Goal: Information Seeking & Learning: Learn about a topic

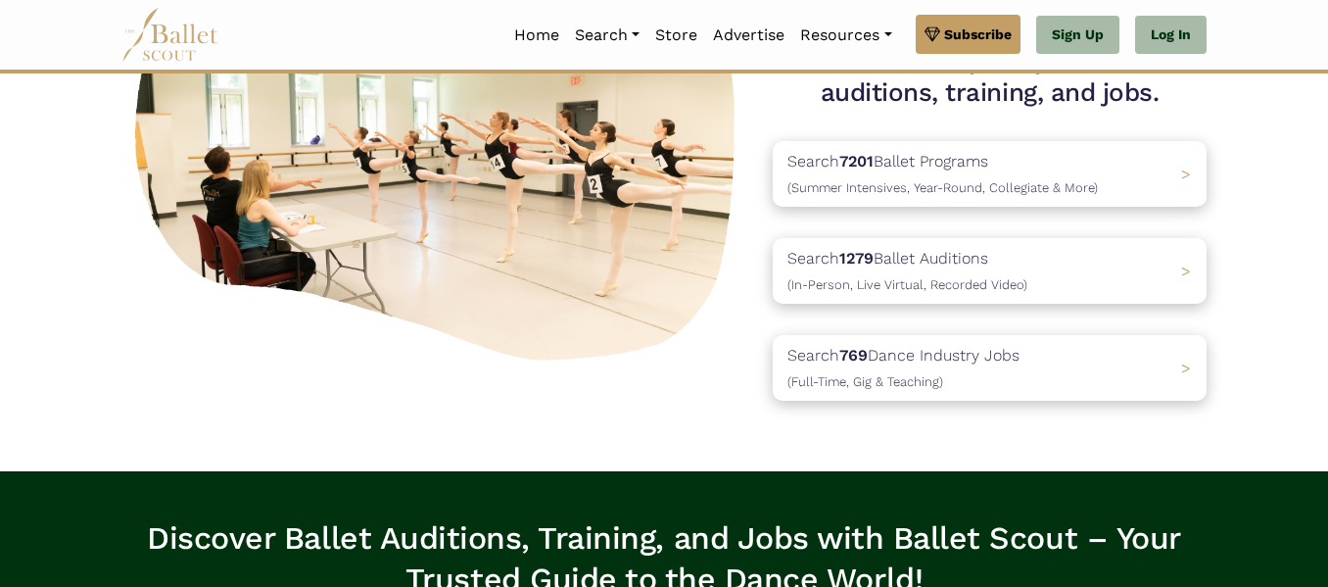
scroll to position [245, 0]
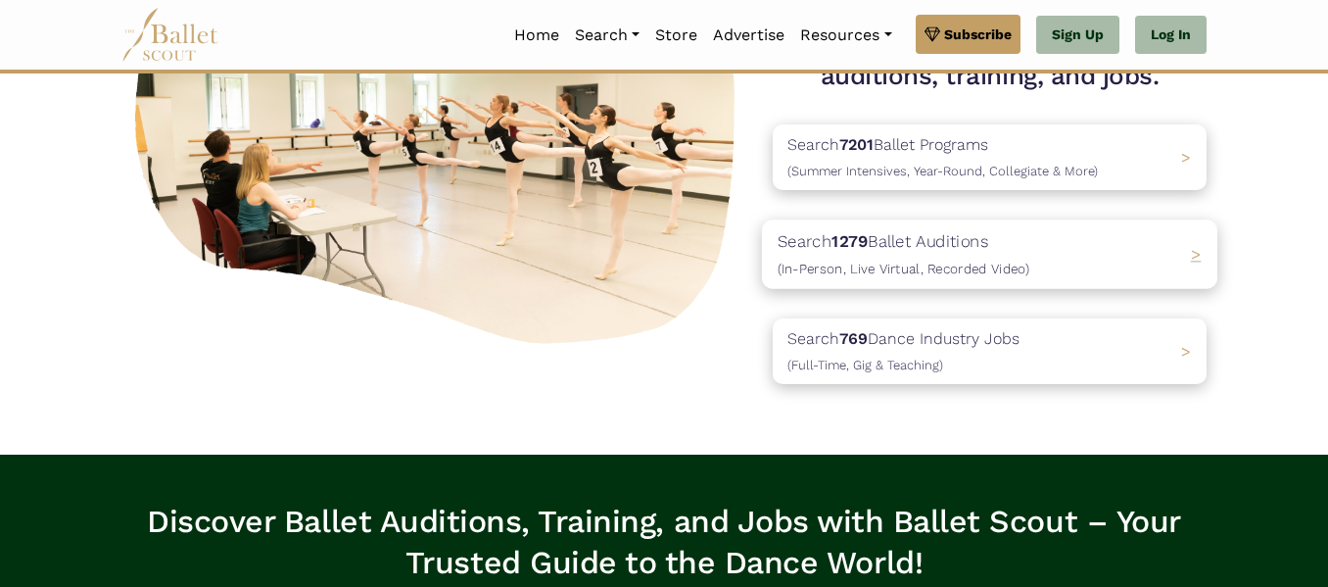
click at [928, 248] on p "Search 1279 Ballet Auditions (In-Person, Live Virtual, Recorded Video)" at bounding box center [904, 254] width 252 height 53
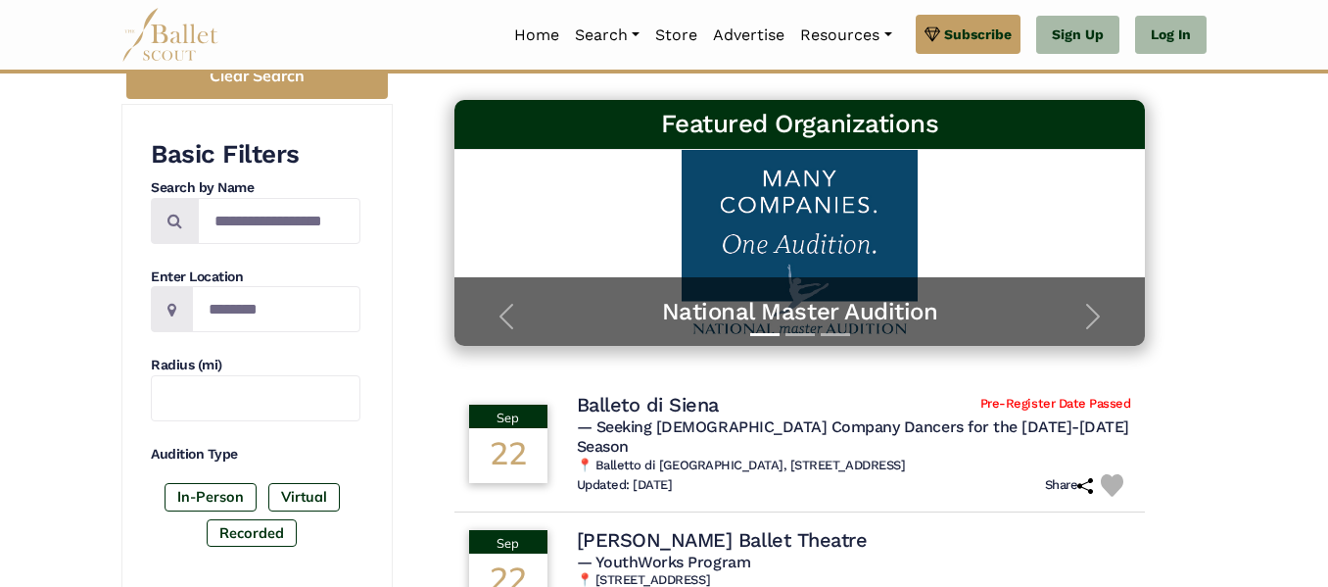
scroll to position [293, 0]
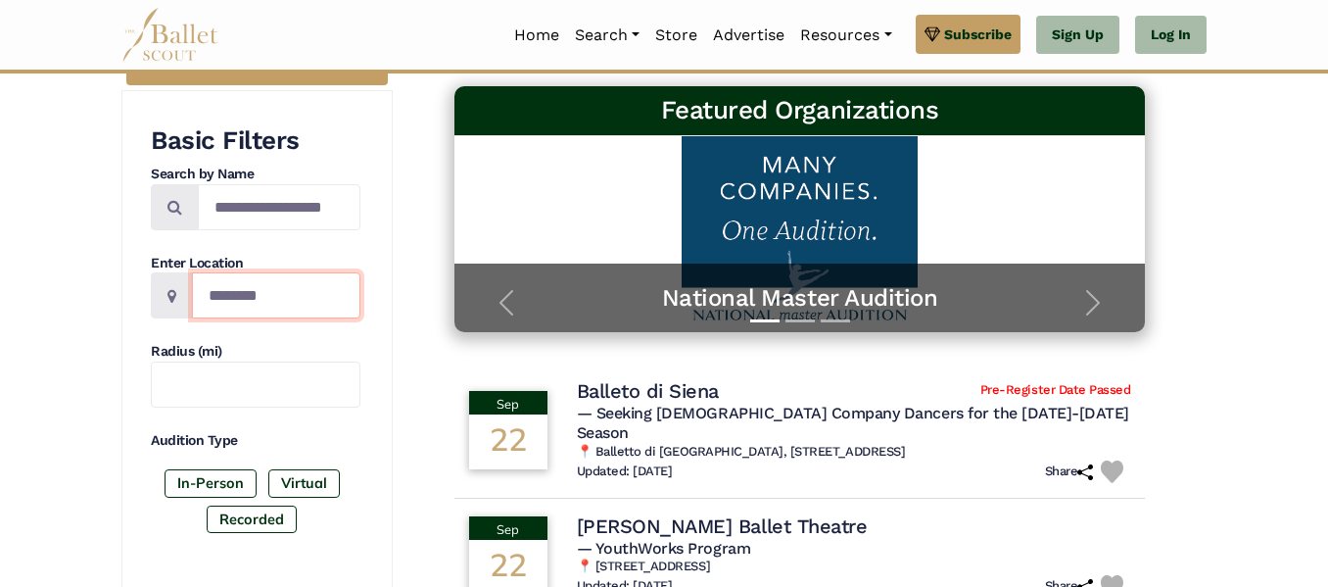
click at [248, 306] on input "Location" at bounding box center [276, 295] width 168 height 46
type input "***"
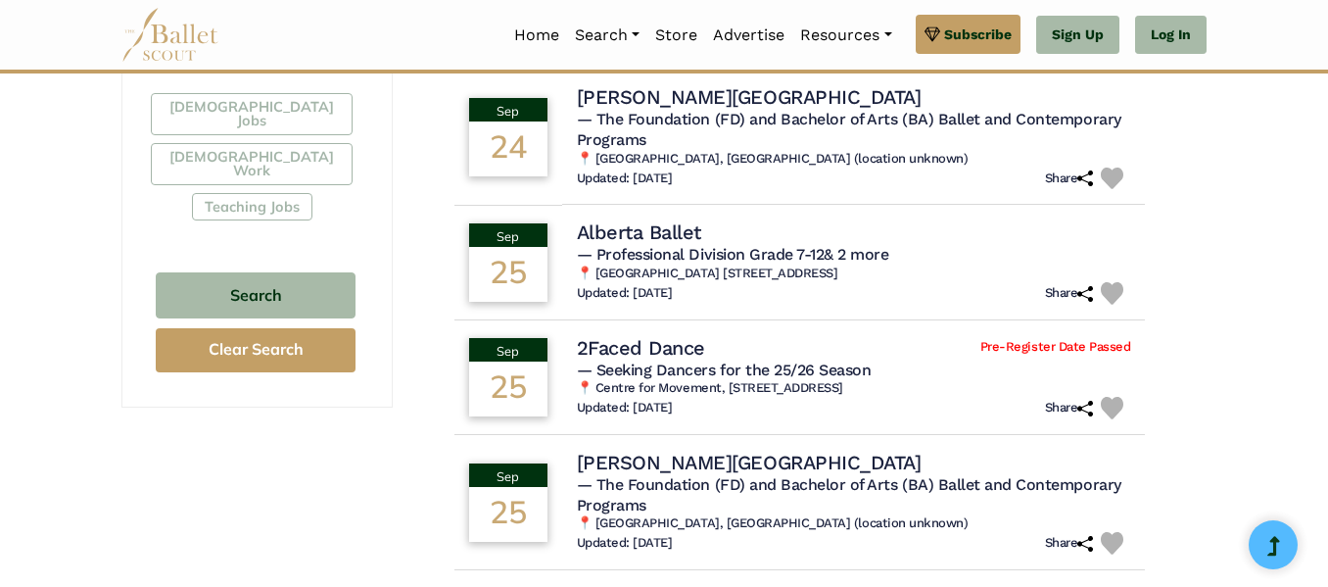
scroll to position [0, 0]
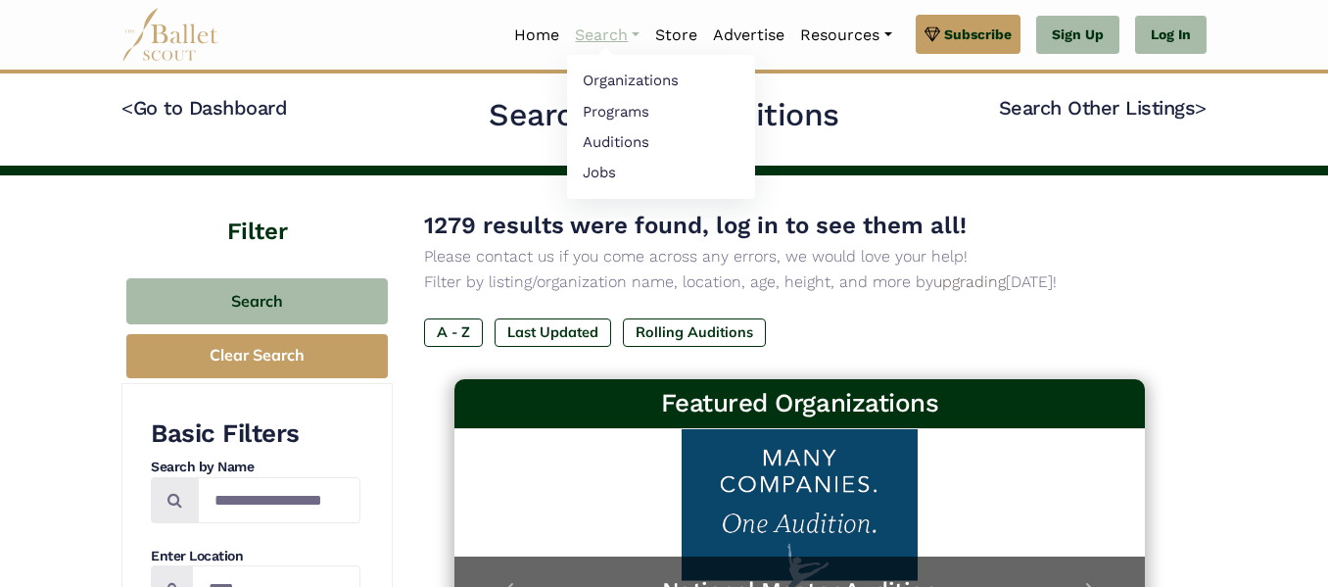
click at [616, 45] on link "Search" at bounding box center [607, 35] width 80 height 41
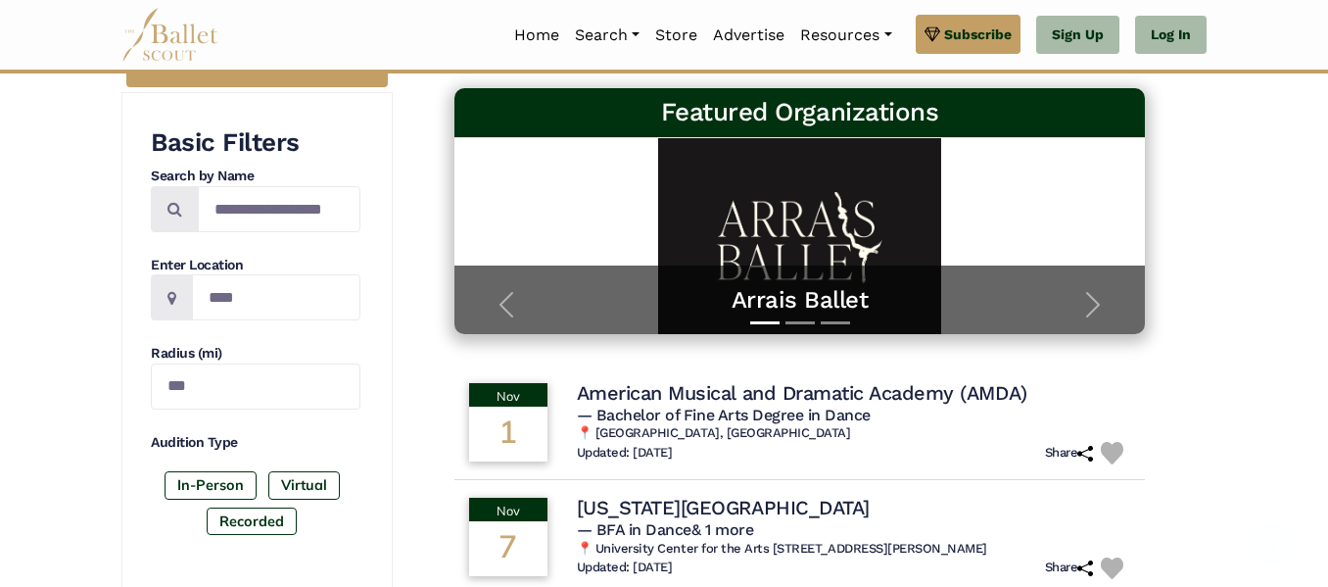
scroll to position [359, 0]
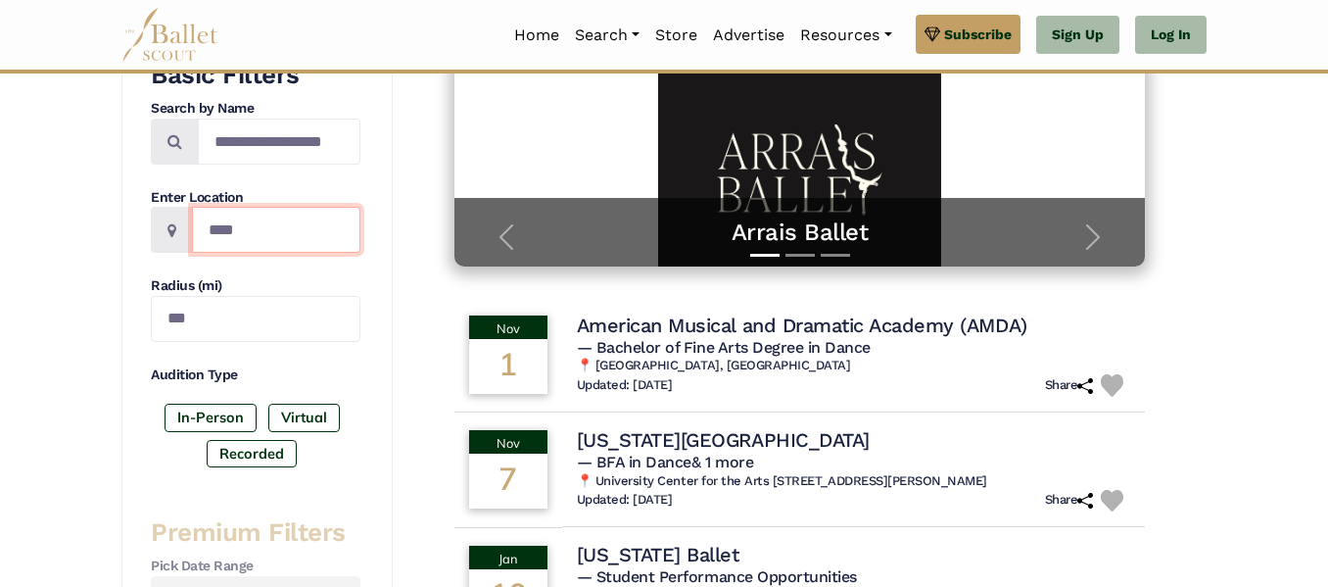
click at [264, 220] on input "***" at bounding box center [276, 230] width 168 height 46
type input "*"
type input "*******"
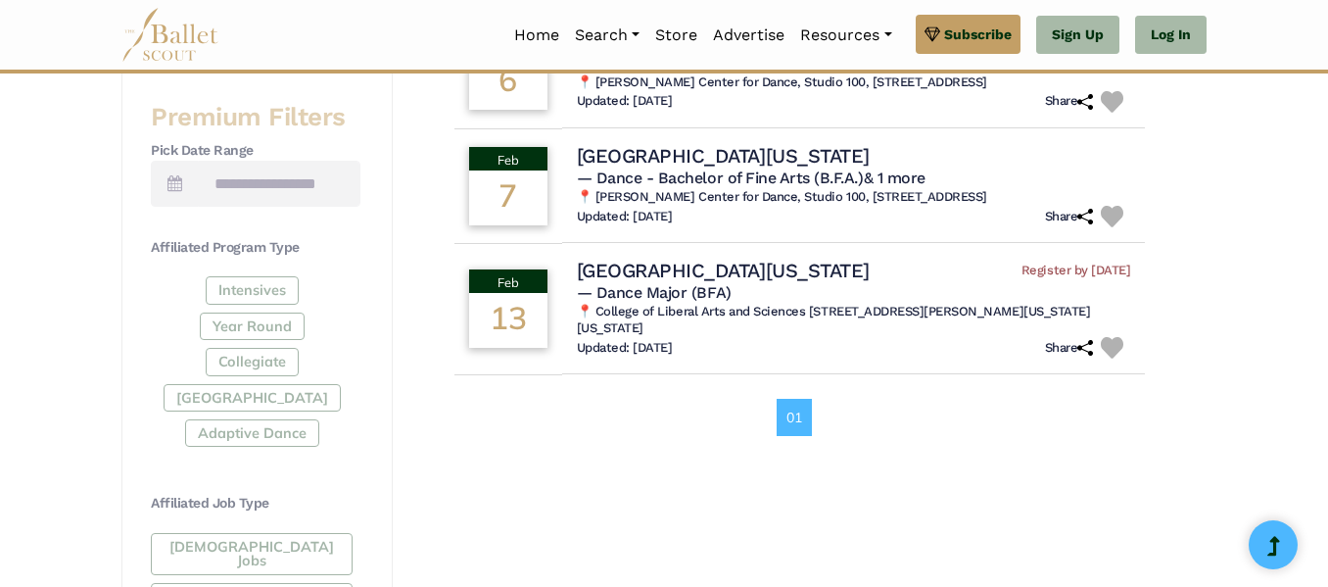
scroll to position [782, 0]
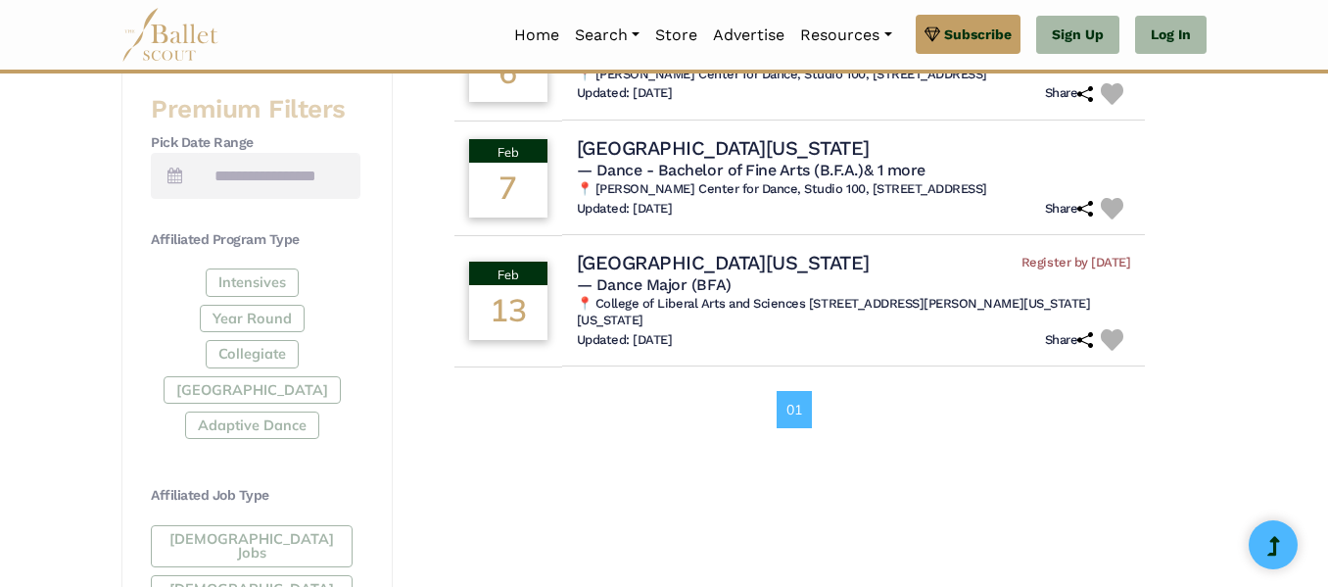
click at [256, 291] on div "Intensives Year Round Collegiate [GEOGRAPHIC_DATA] Adaptive Dance" at bounding box center [256, 357] width 210 height 178
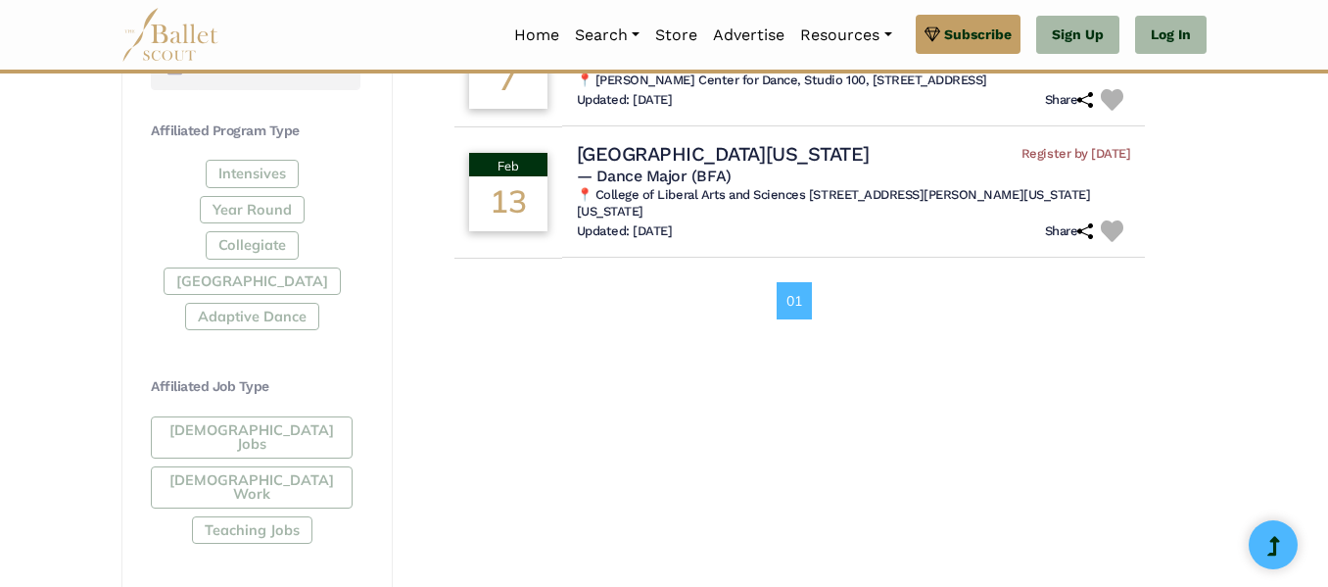
scroll to position [895, 0]
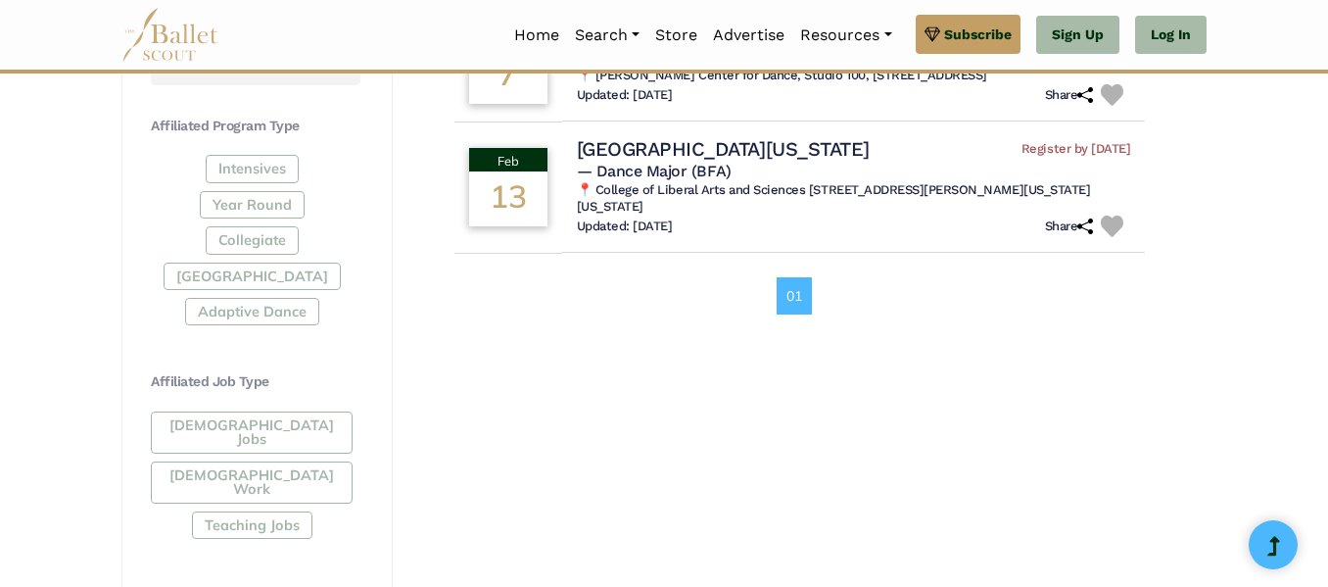
click at [256, 161] on div "Intensives Year Round Collegiate [GEOGRAPHIC_DATA] Adaptive Dance" at bounding box center [256, 244] width 210 height 178
click at [253, 158] on div "Intensives Year Round Collegiate Post High School Adaptive Dance" at bounding box center [256, 244] width 210 height 178
click at [262, 169] on div "Intensives Year Round Collegiate Post High School Adaptive Dance" at bounding box center [256, 244] width 210 height 178
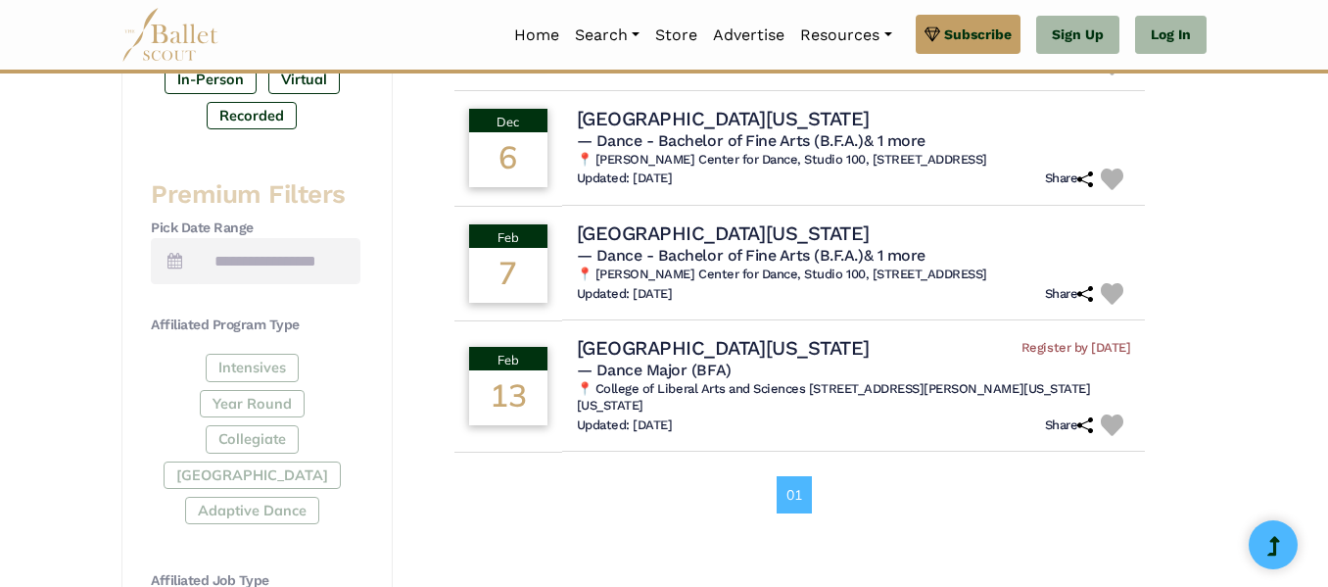
scroll to position [697, 0]
click at [258, 356] on div "Intensives Year Round Collegiate Post High School Adaptive Dance" at bounding box center [256, 442] width 210 height 178
click at [249, 359] on div "Intensives Year Round Collegiate Post High School Adaptive Dance" at bounding box center [256, 442] width 210 height 178
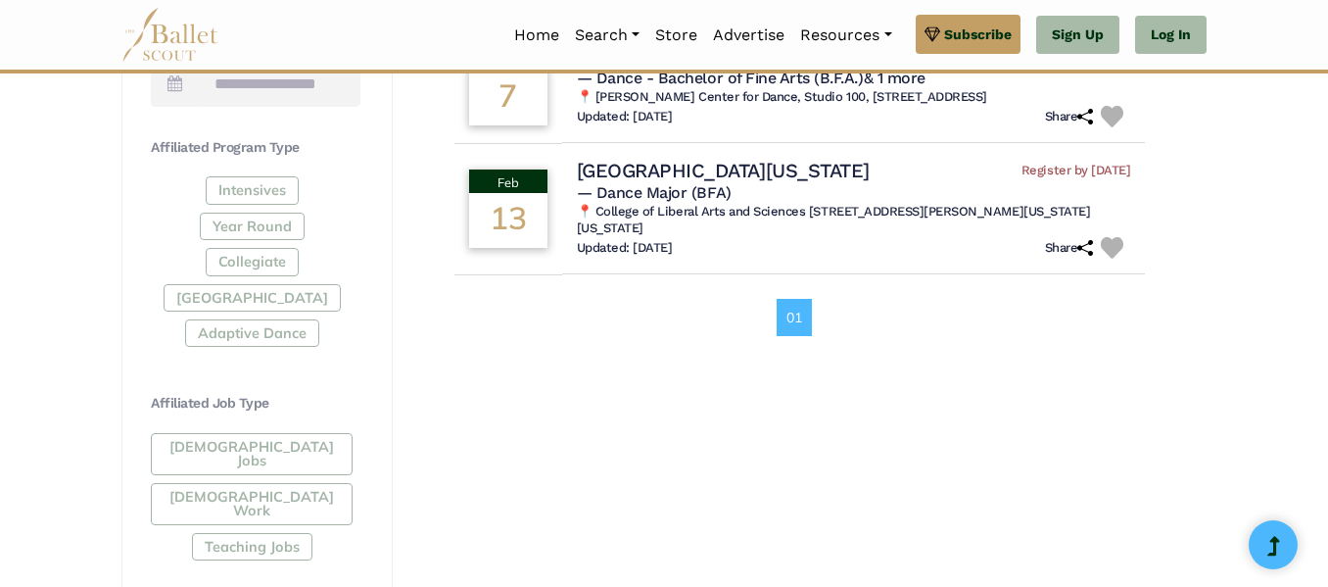
click at [248, 195] on div "Intensives Year Round Collegiate Post High School Adaptive Dance" at bounding box center [256, 265] width 210 height 178
click at [772, 336] on div "01" at bounding box center [799, 317] width 751 height 37
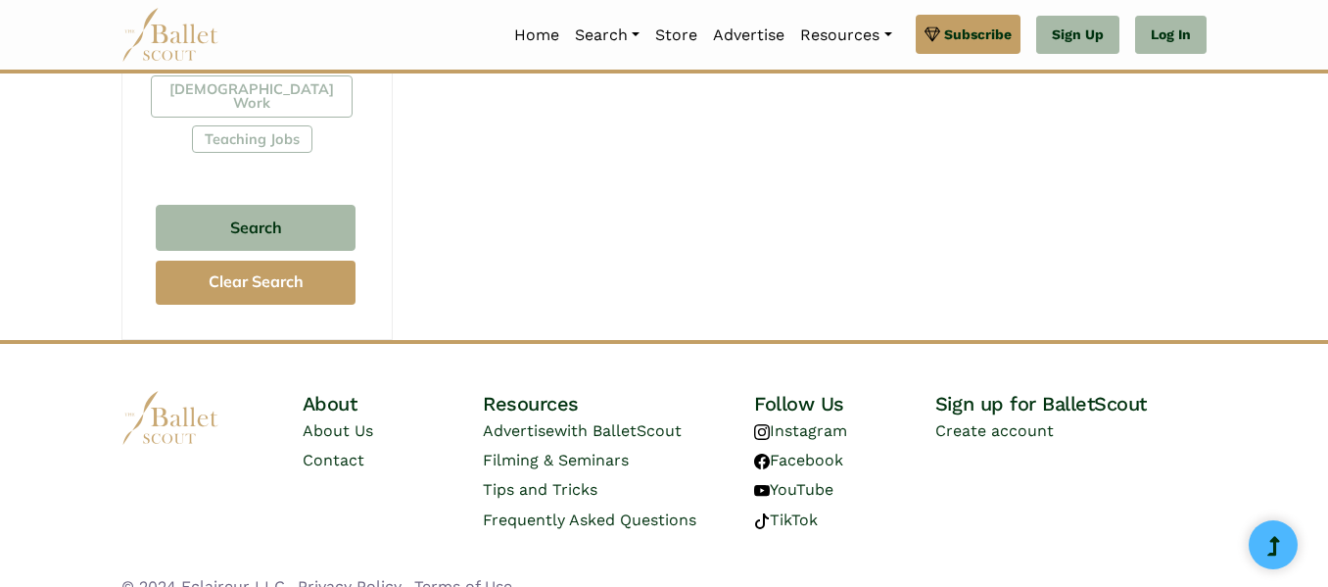
scroll to position [1280, 0]
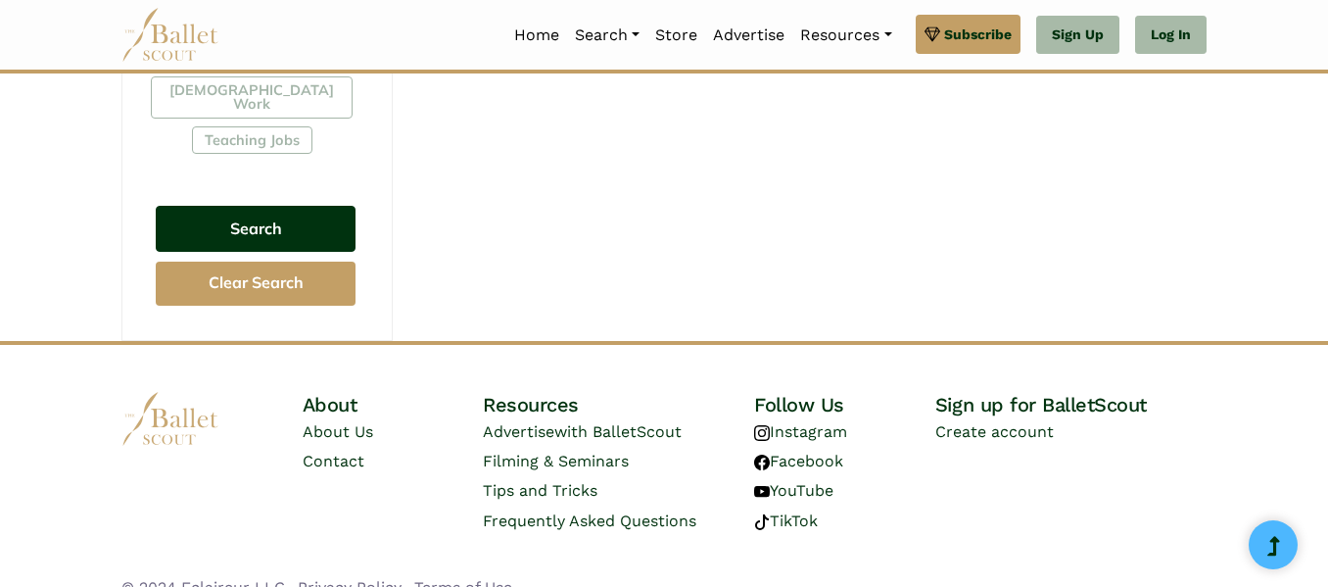
click at [224, 206] on button "Search" at bounding box center [256, 229] width 200 height 46
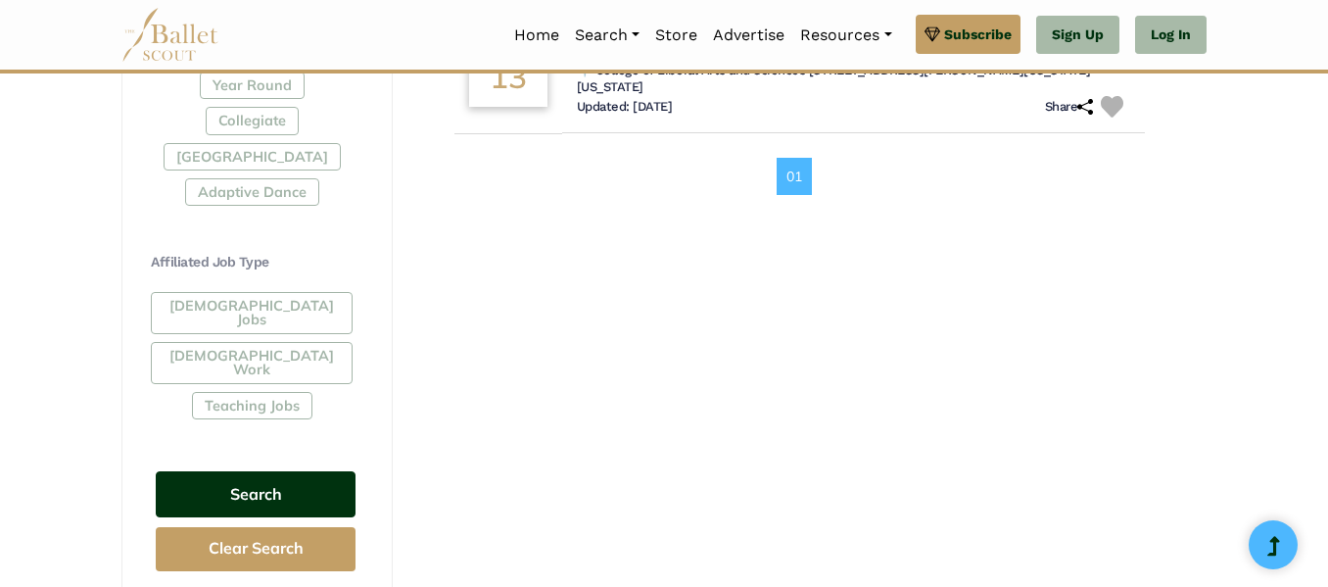
scroll to position [968, 0]
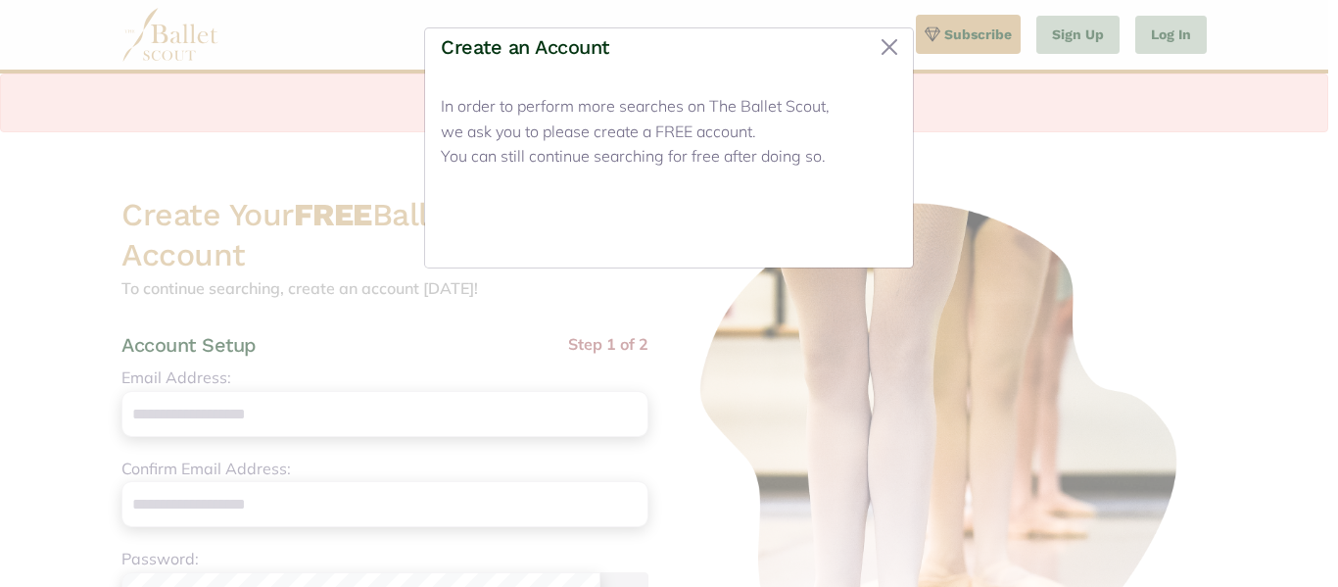
click at [864, 240] on button "Close" at bounding box center [860, 229] width 73 height 46
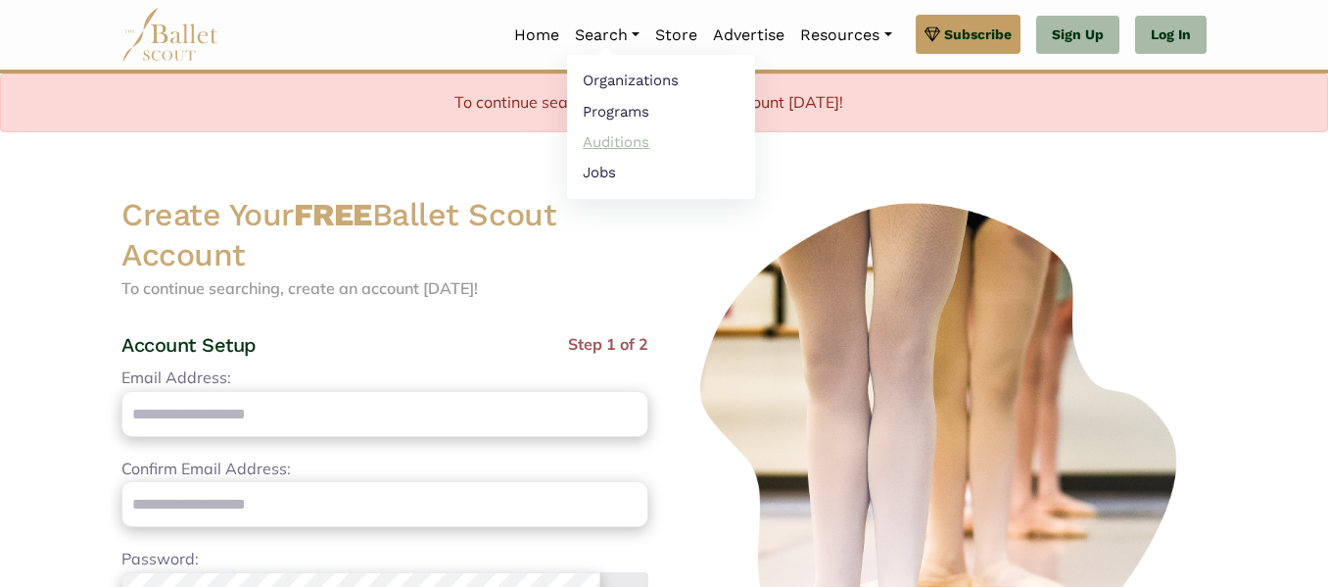
click at [629, 138] on link "Auditions" at bounding box center [661, 141] width 188 height 30
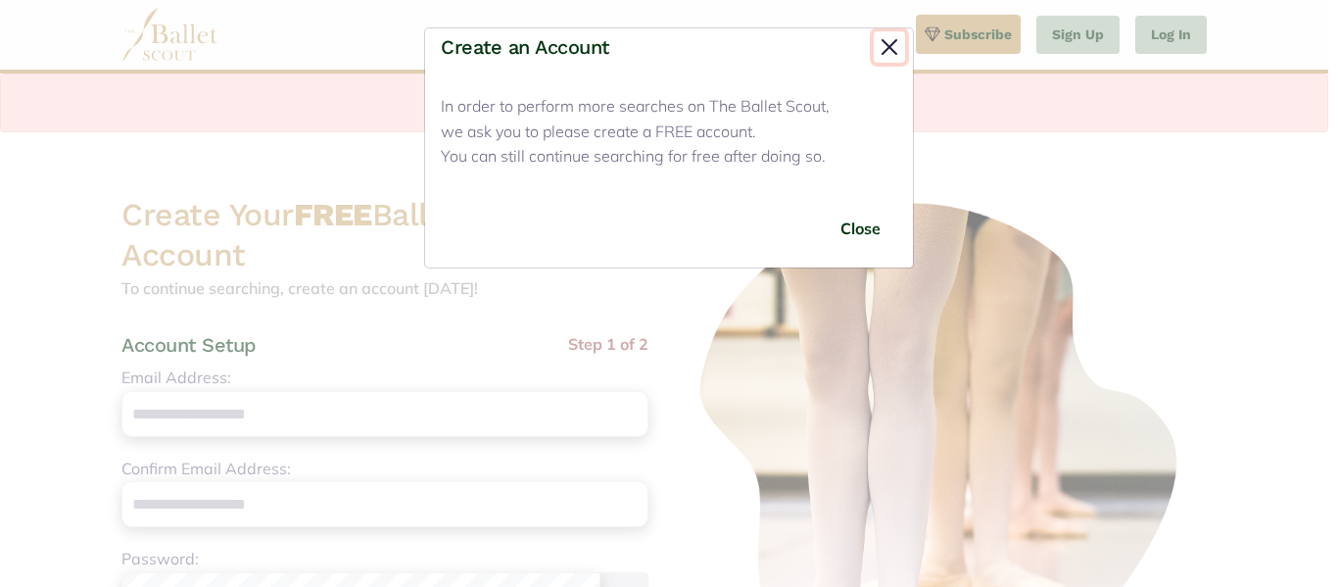
click at [885, 39] on button "Close" at bounding box center [889, 46] width 31 height 31
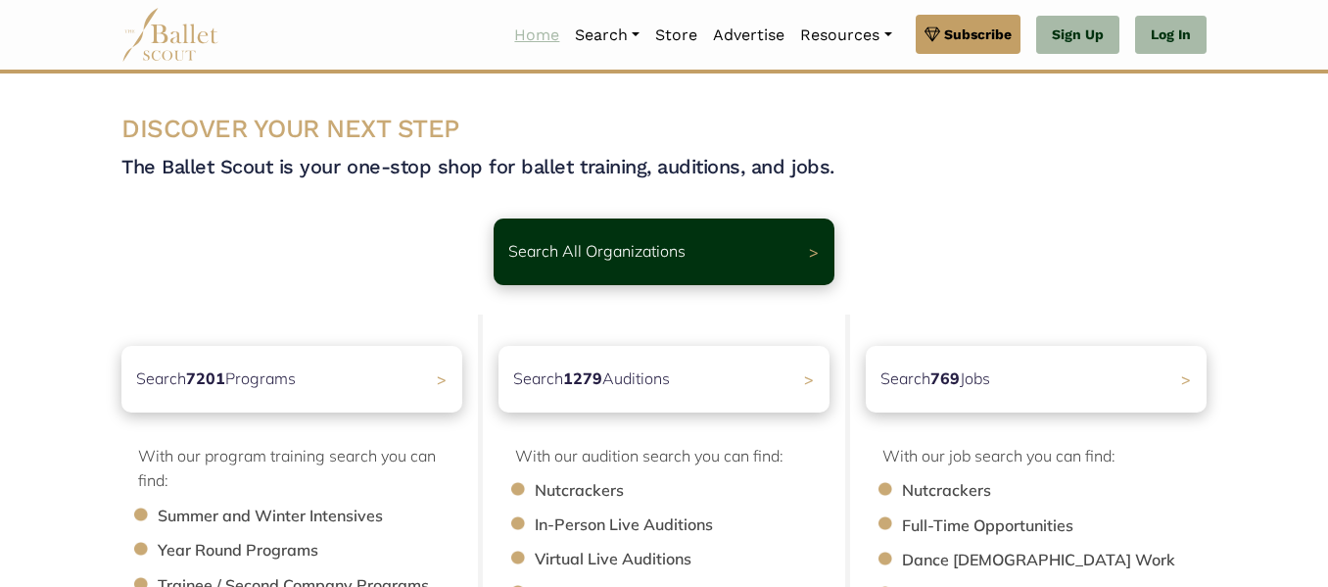
click at [530, 25] on link "Home" at bounding box center [536, 35] width 61 height 41
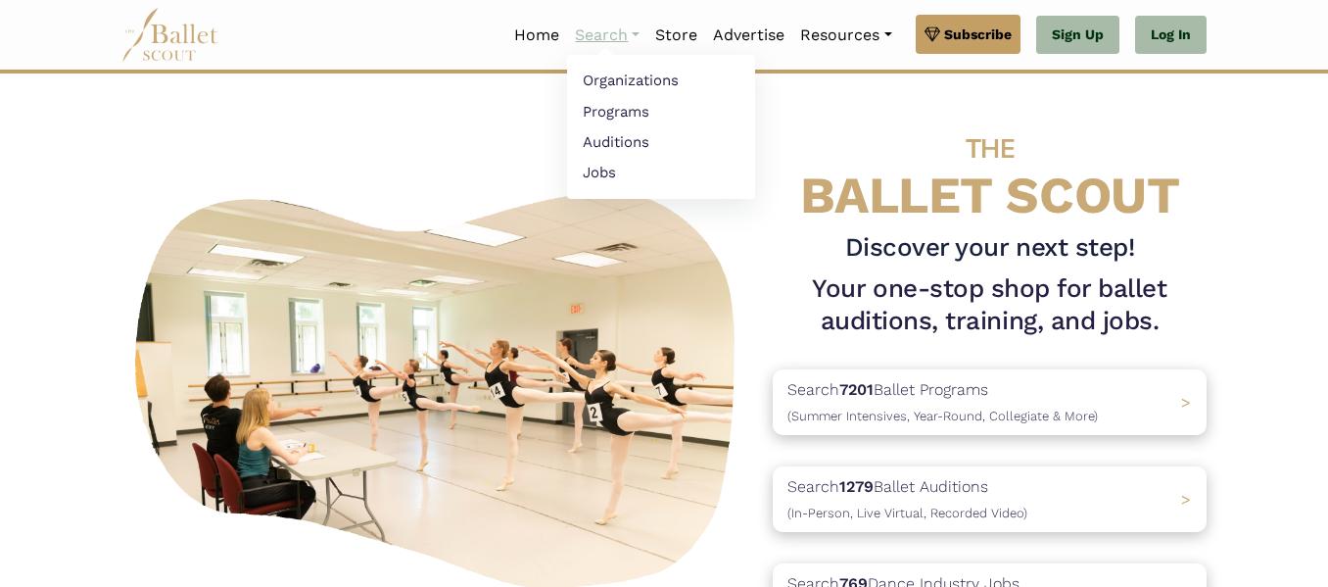
click at [590, 33] on link "Search" at bounding box center [607, 35] width 80 height 41
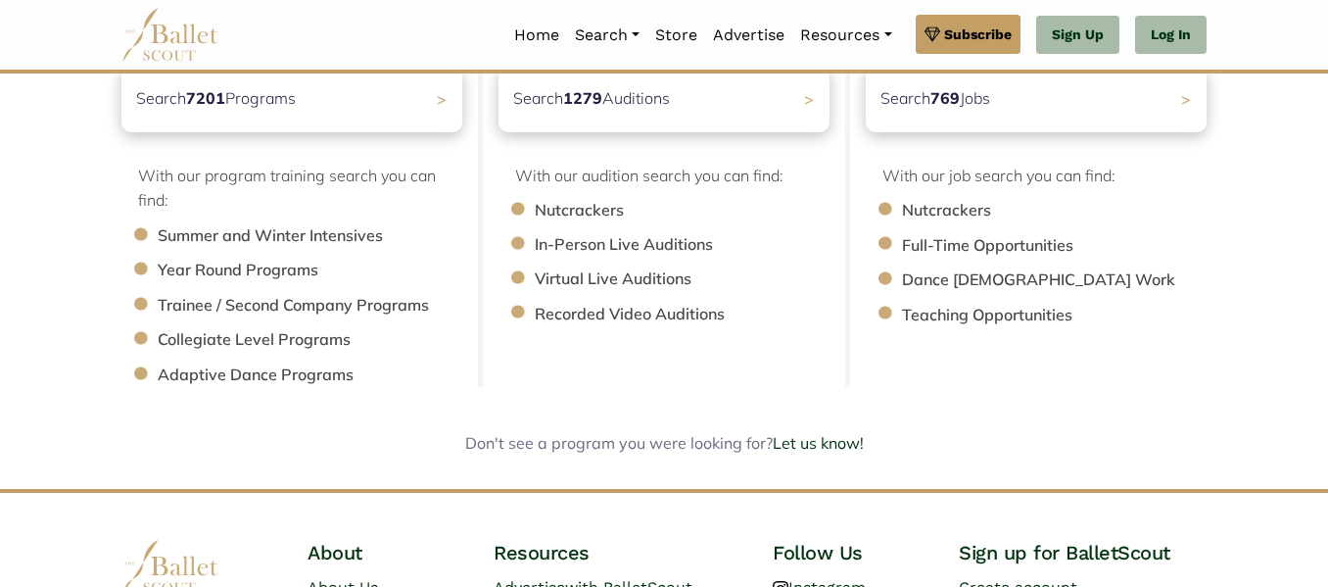
scroll to position [287, 0]
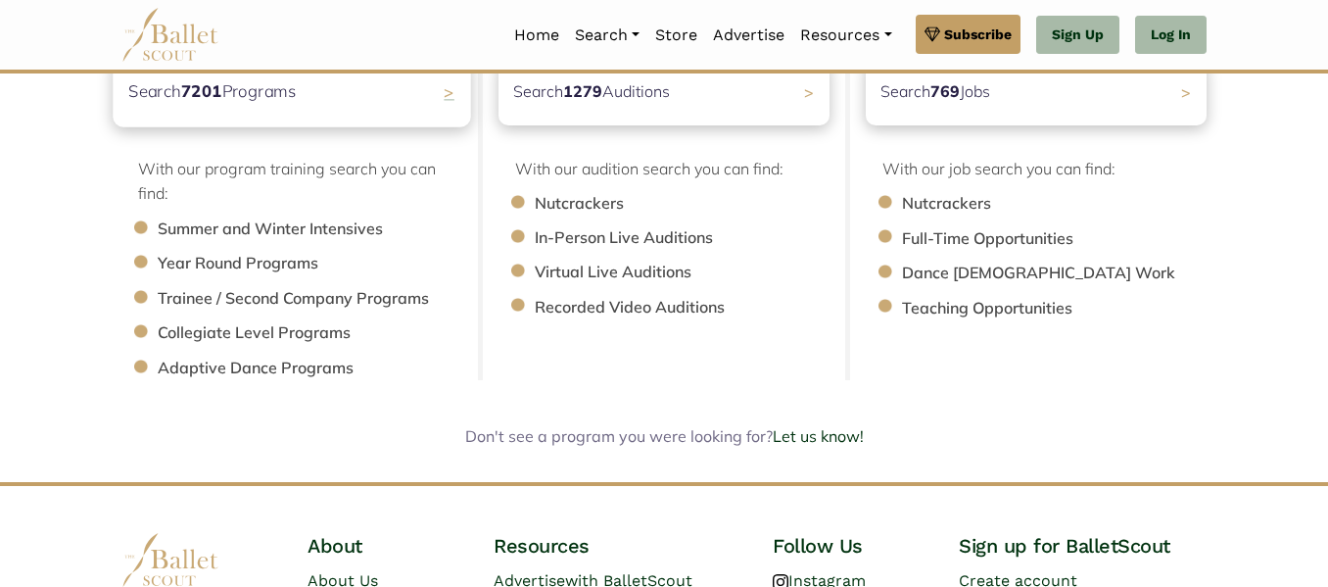
click at [307, 99] on div "Search 7201 Programs >" at bounding box center [292, 92] width 358 height 70
click at [595, 115] on div "Search 1279 Auditions >" at bounding box center [665, 92] width 348 height 70
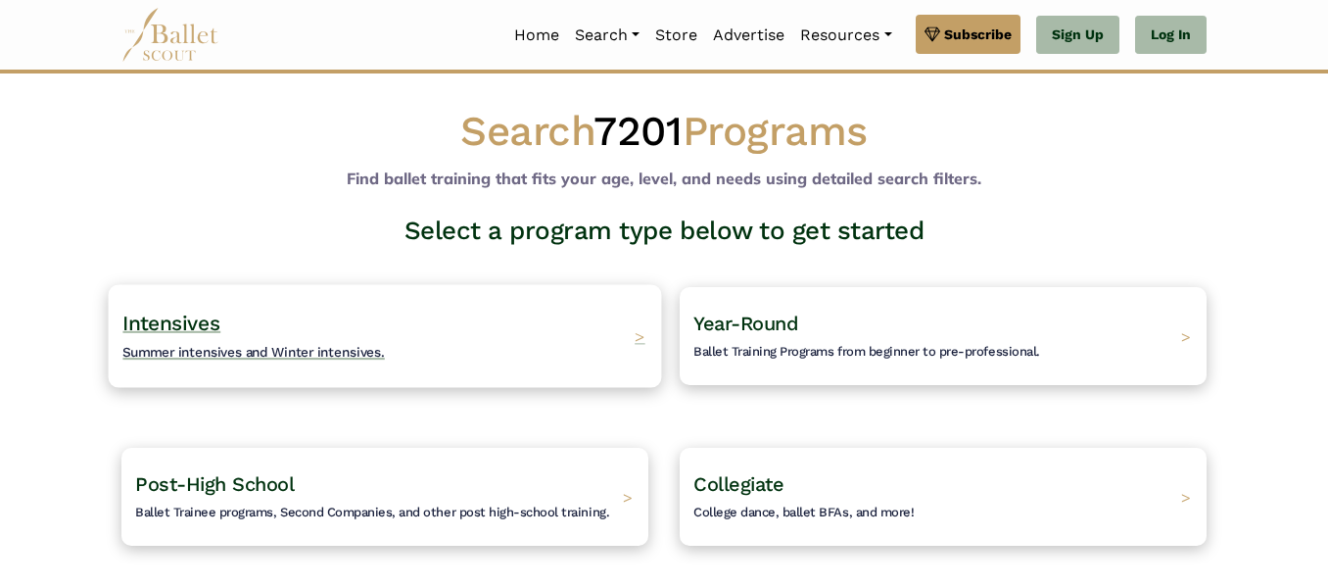
click at [380, 339] on div "Intensives Summer intensives and Winter intensives. >" at bounding box center [385, 335] width 553 height 103
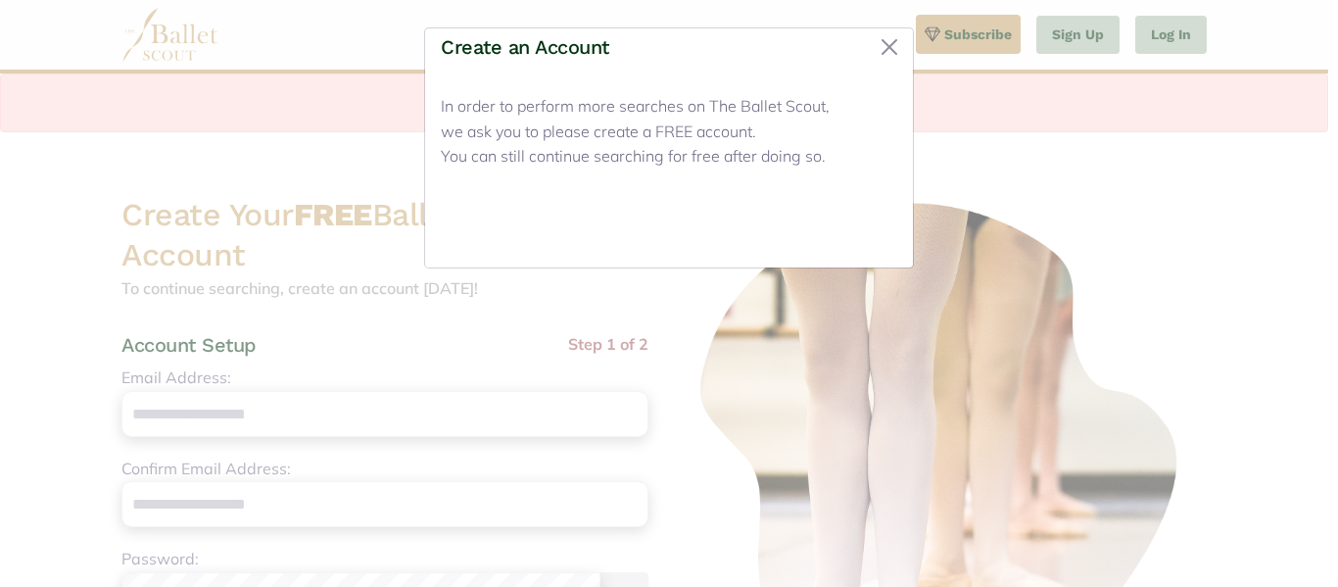
click at [848, 220] on button "Close" at bounding box center [860, 229] width 73 height 46
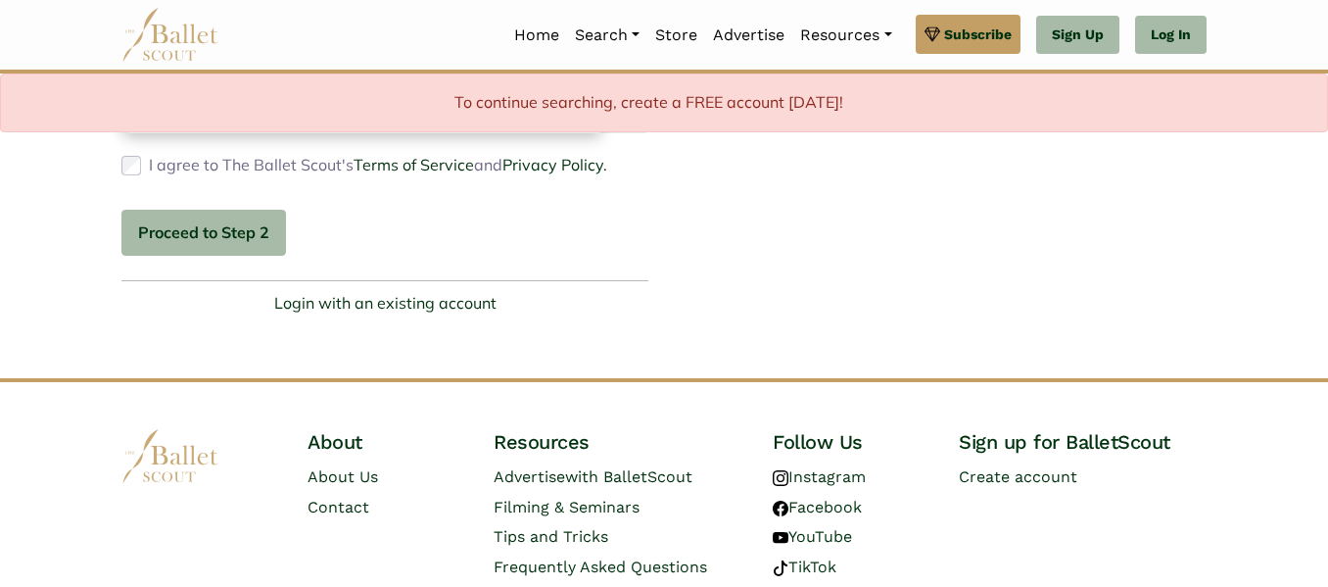
scroll to position [719, 0]
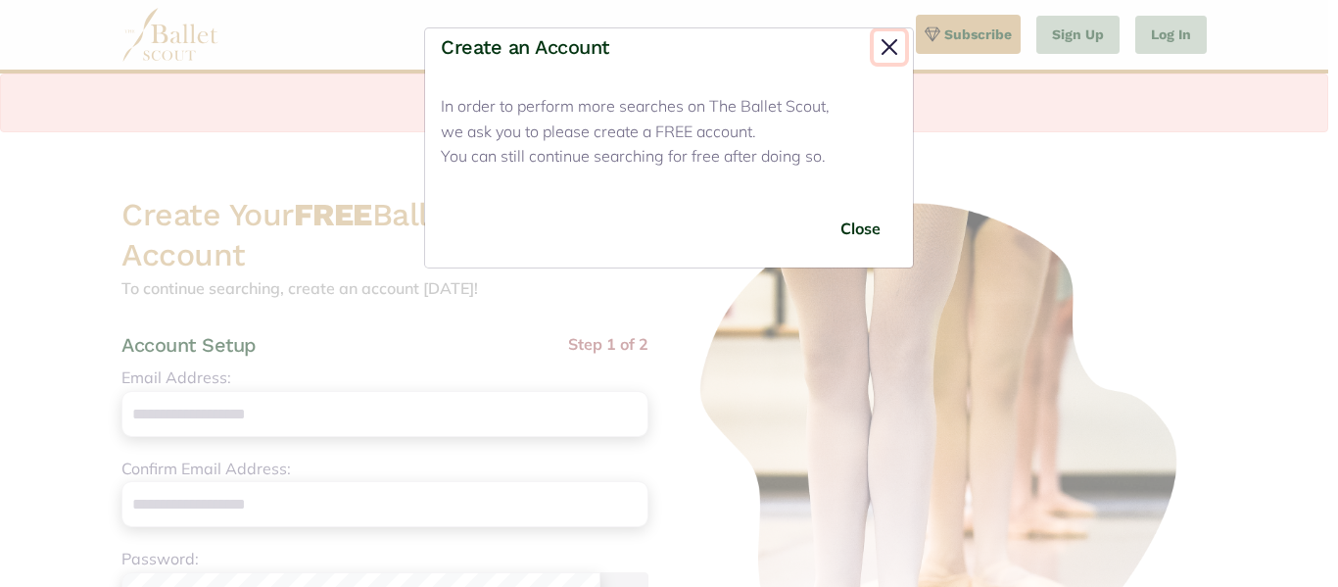
click at [888, 49] on button "Close" at bounding box center [889, 46] width 31 height 31
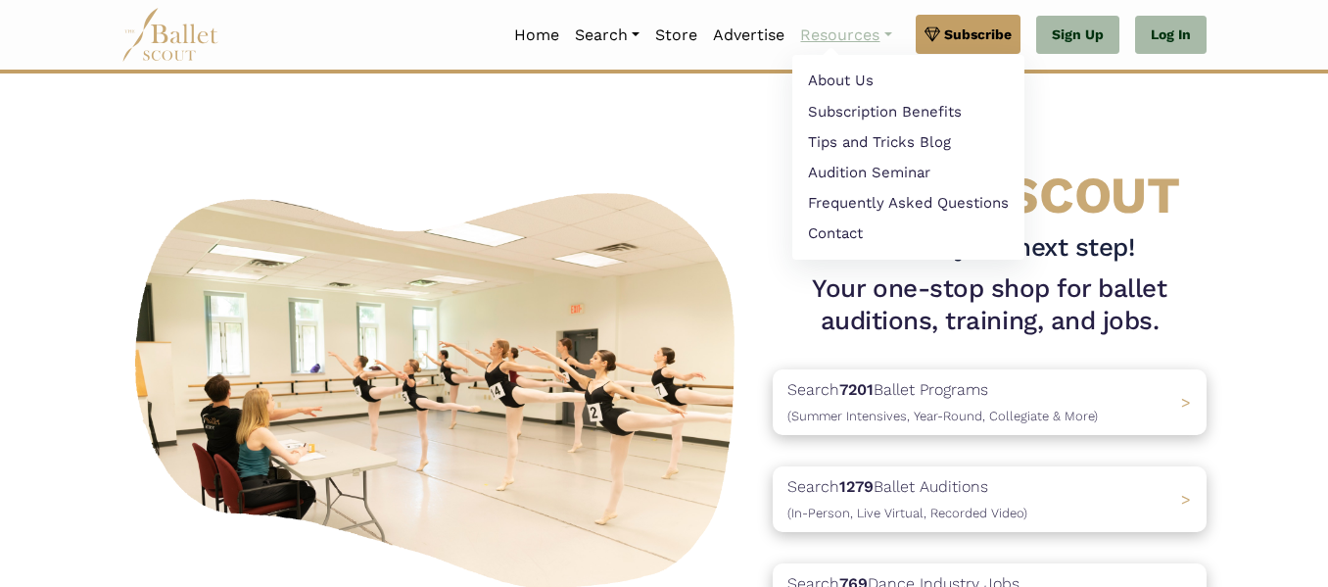
click at [825, 29] on link "Resources" at bounding box center [845, 35] width 107 height 41
click at [852, 143] on link "Tips and Tricks Blog" at bounding box center [908, 144] width 232 height 30
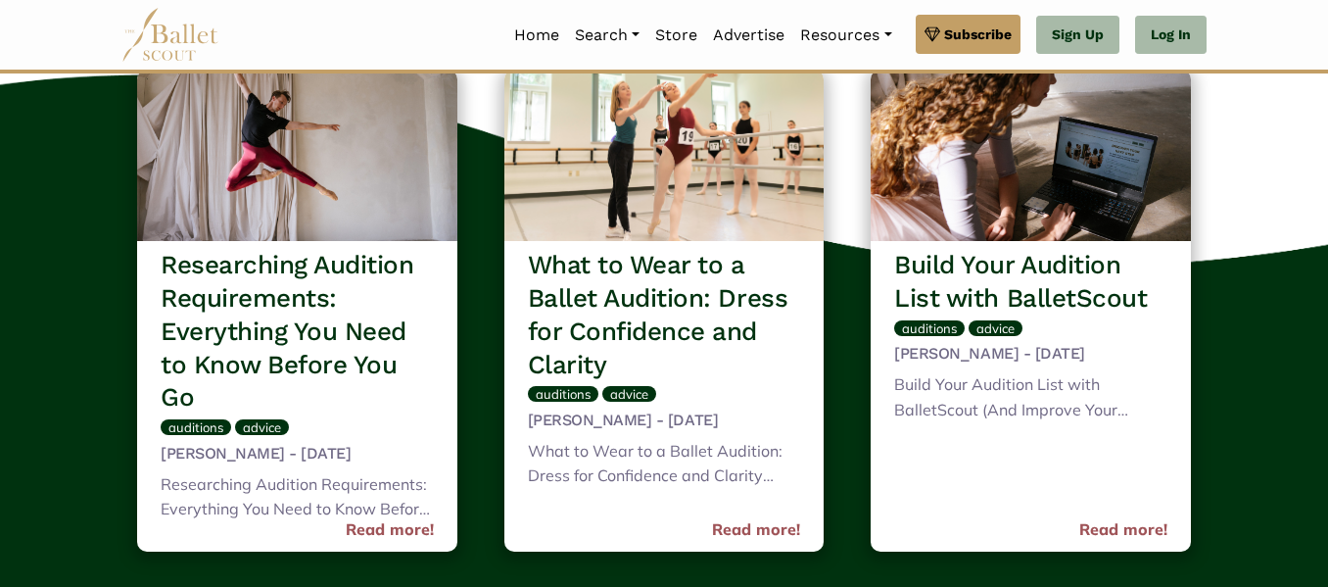
scroll to position [1228, 0]
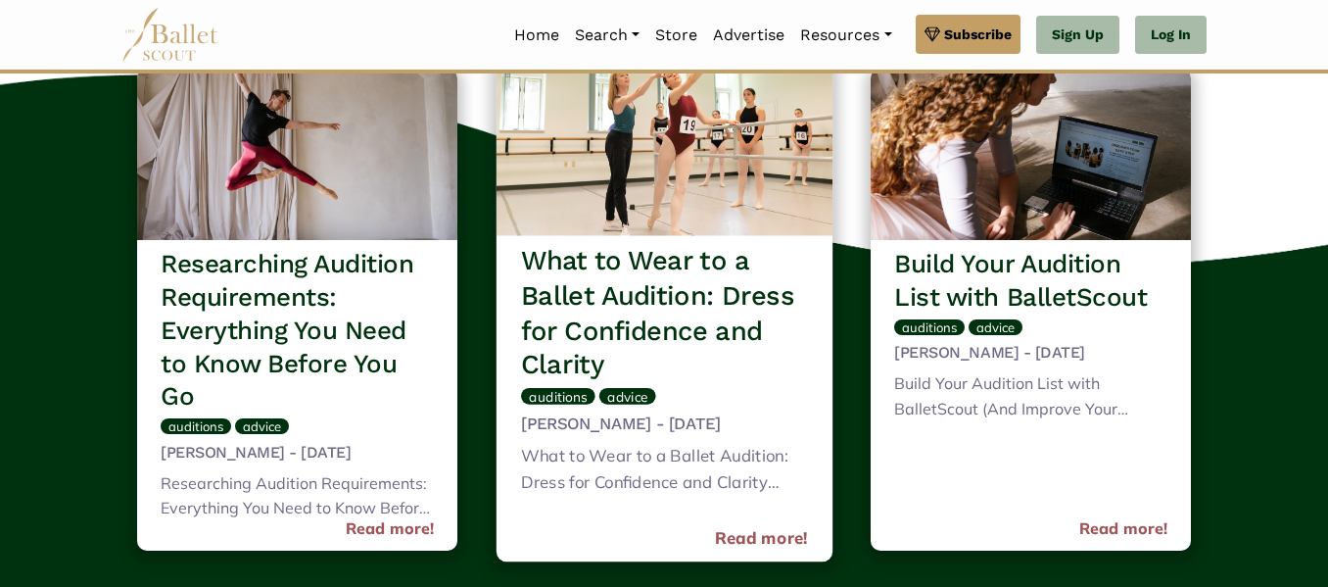
click at [658, 281] on h3 "What to Wear to a Ballet Audition: Dress for Confidence and Clarity" at bounding box center [664, 313] width 287 height 139
click at [739, 534] on link "Read more!" at bounding box center [761, 538] width 93 height 26
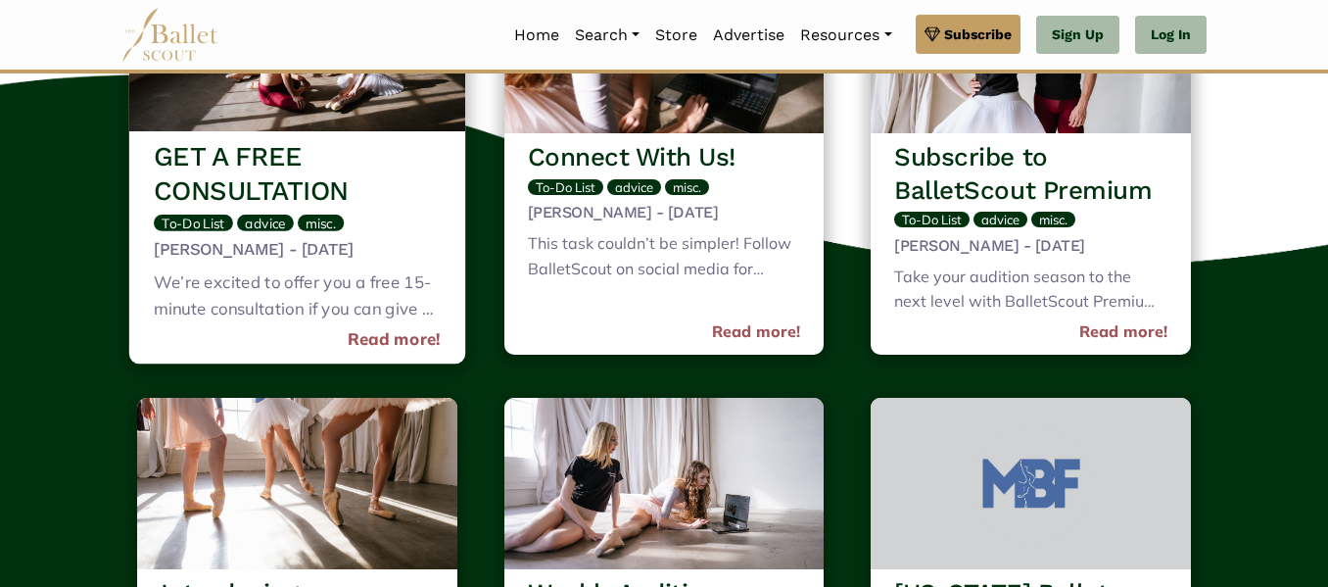
scroll to position [10483, 0]
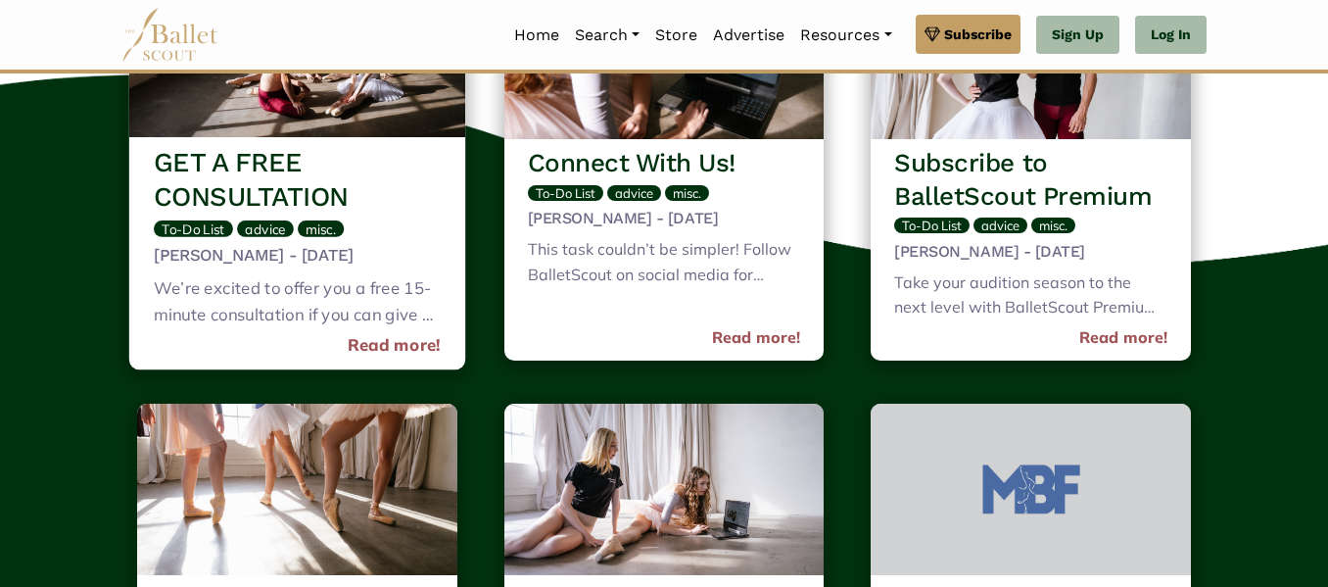
click at [364, 275] on div "We’re excited to offer you a free 15-minute consultation if you can give us 15 …" at bounding box center [297, 303] width 287 height 57
click at [374, 333] on link "Read more!" at bounding box center [394, 346] width 93 height 26
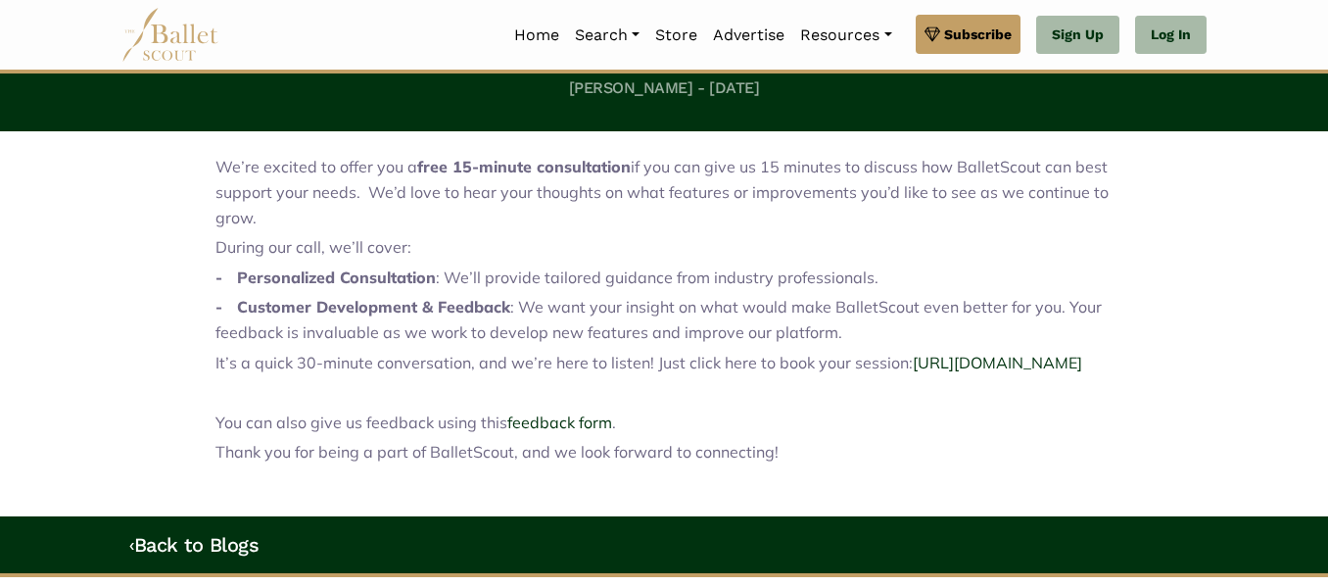
scroll to position [845, 0]
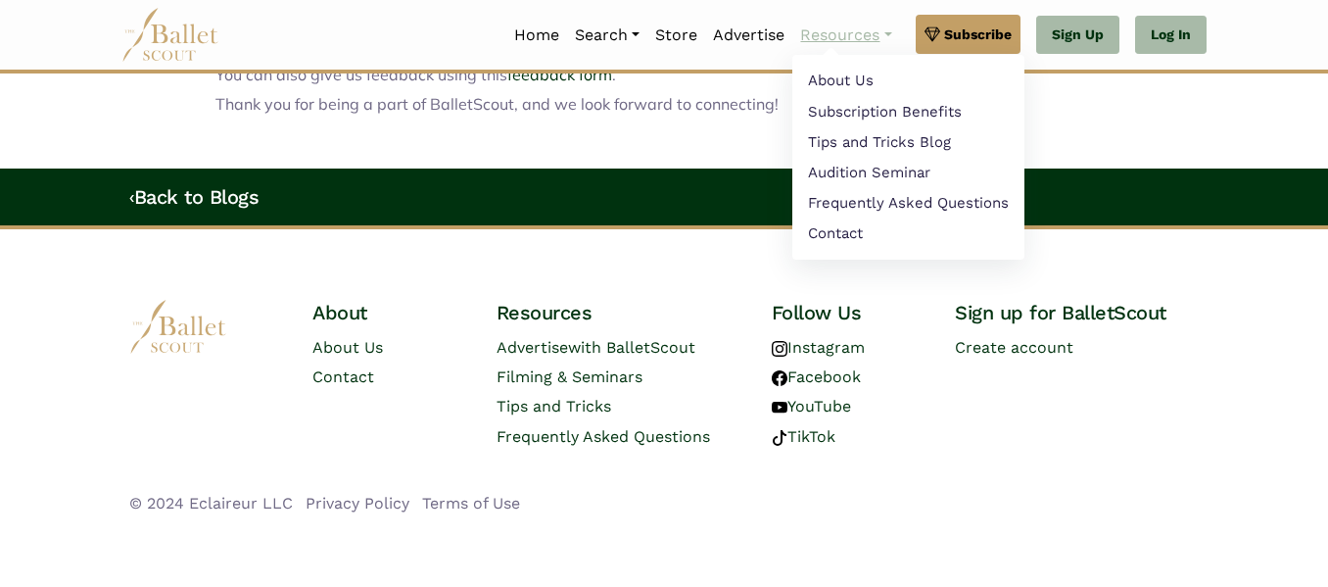
click at [874, 27] on link "Resources" at bounding box center [845, 35] width 107 height 41
click at [855, 74] on link "About Us" at bounding box center [908, 81] width 232 height 30
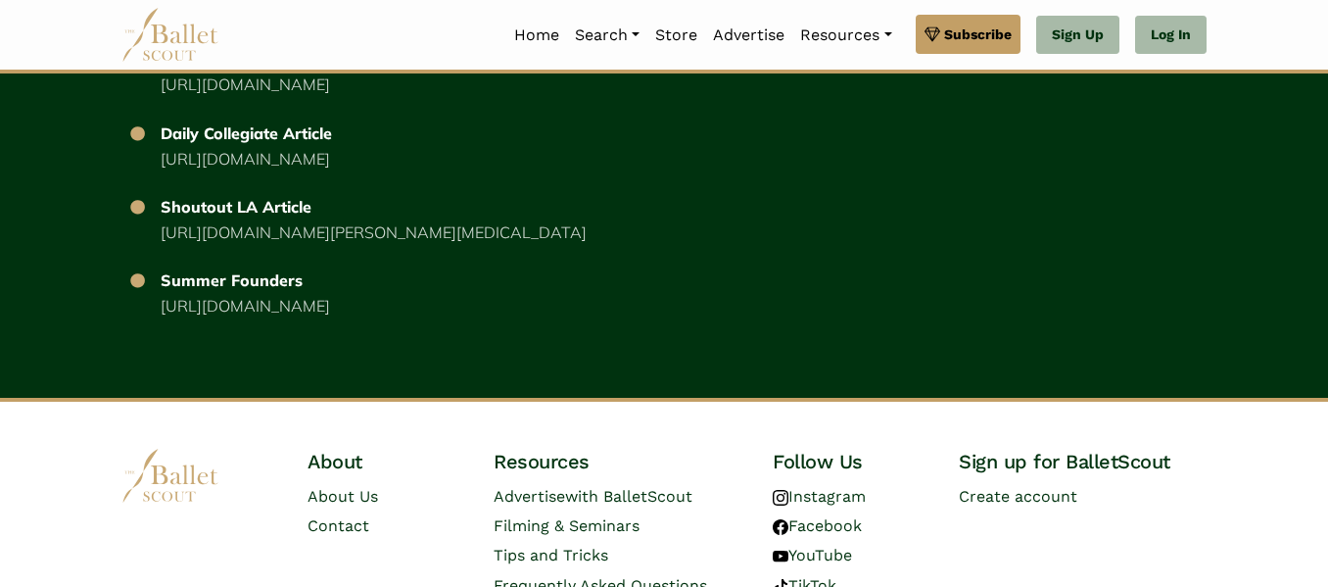
scroll to position [3811, 0]
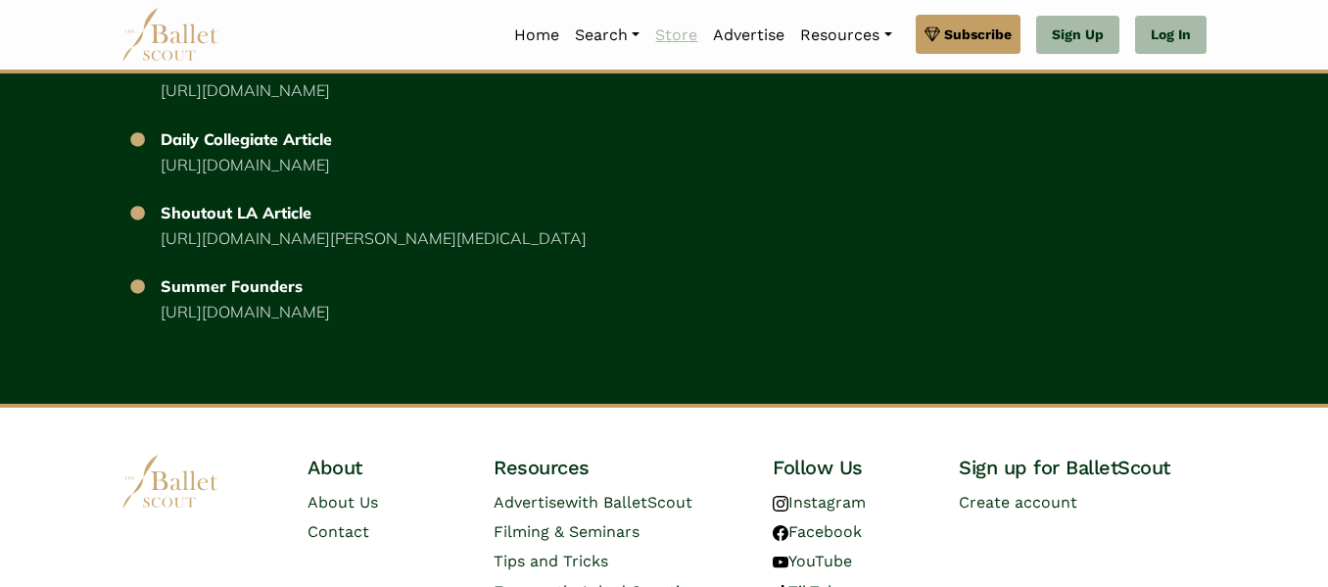
click at [667, 39] on link "Store" at bounding box center [677, 35] width 58 height 41
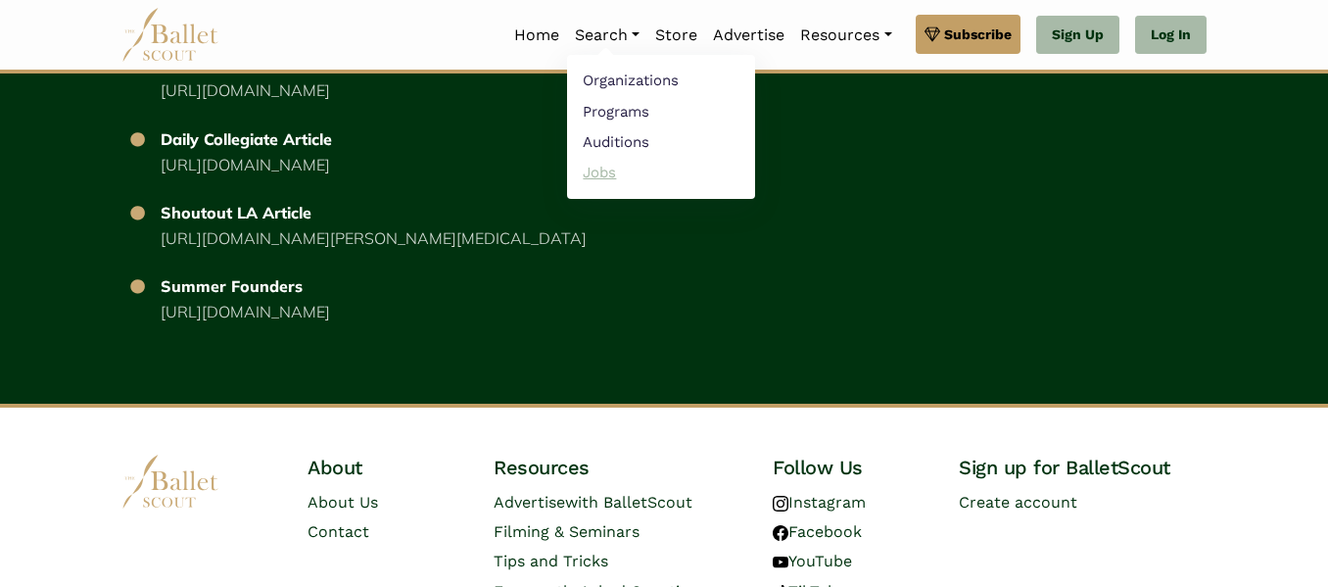
click at [579, 169] on link "Jobs" at bounding box center [661, 172] width 188 height 30
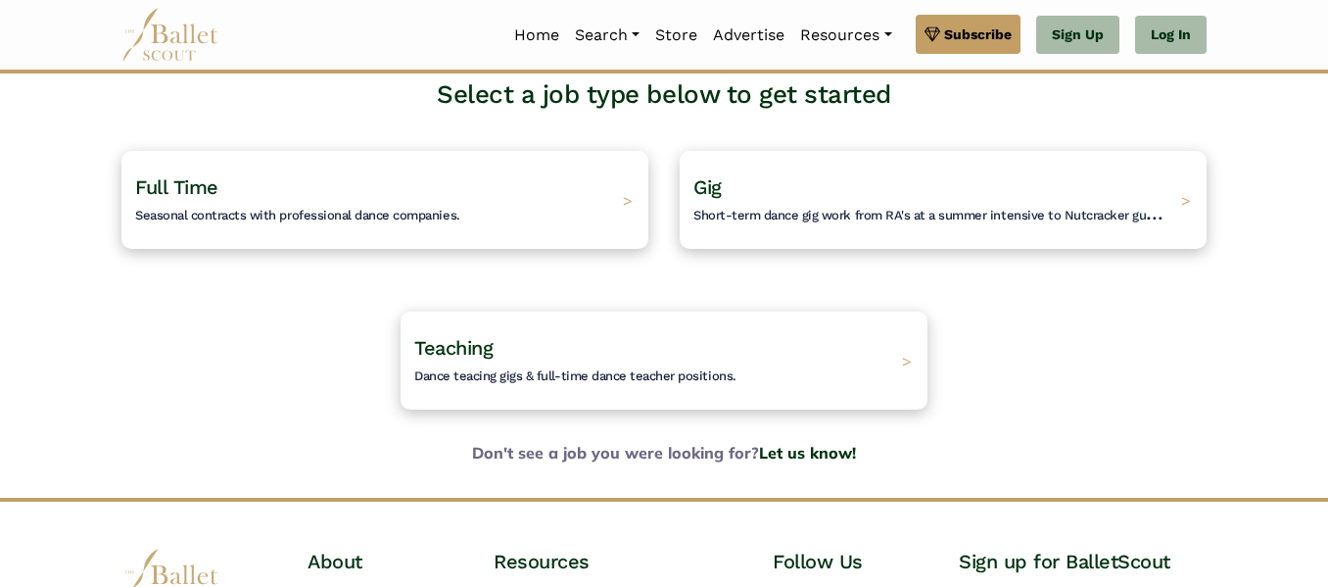
scroll to position [138, 0]
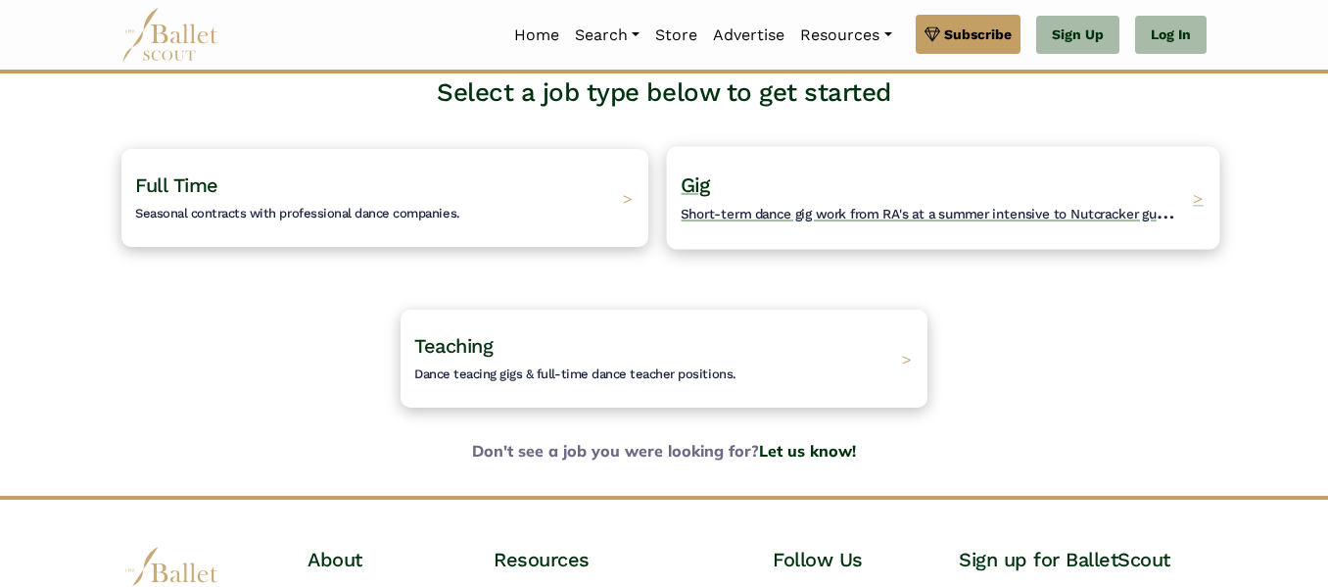
click at [846, 189] on h4 "Gig Short-term dance gig work from RA's at a summer intensive to Nutcracker gue…" at bounding box center [932, 198] width 502 height 54
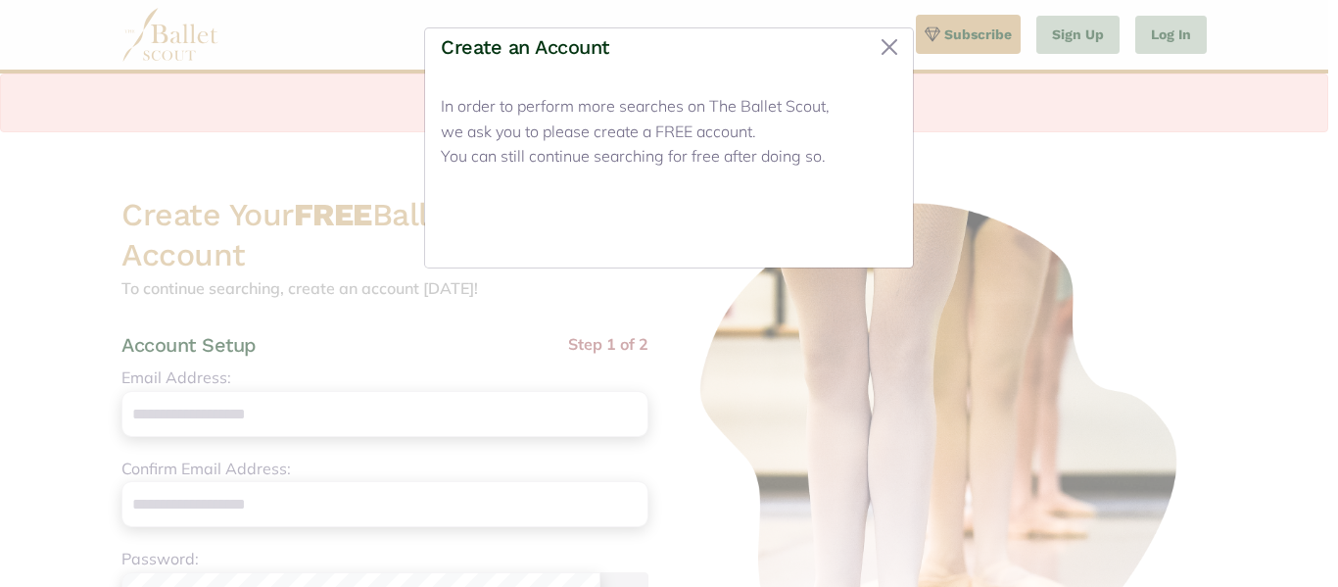
click at [863, 224] on button "Close" at bounding box center [860, 229] width 73 height 46
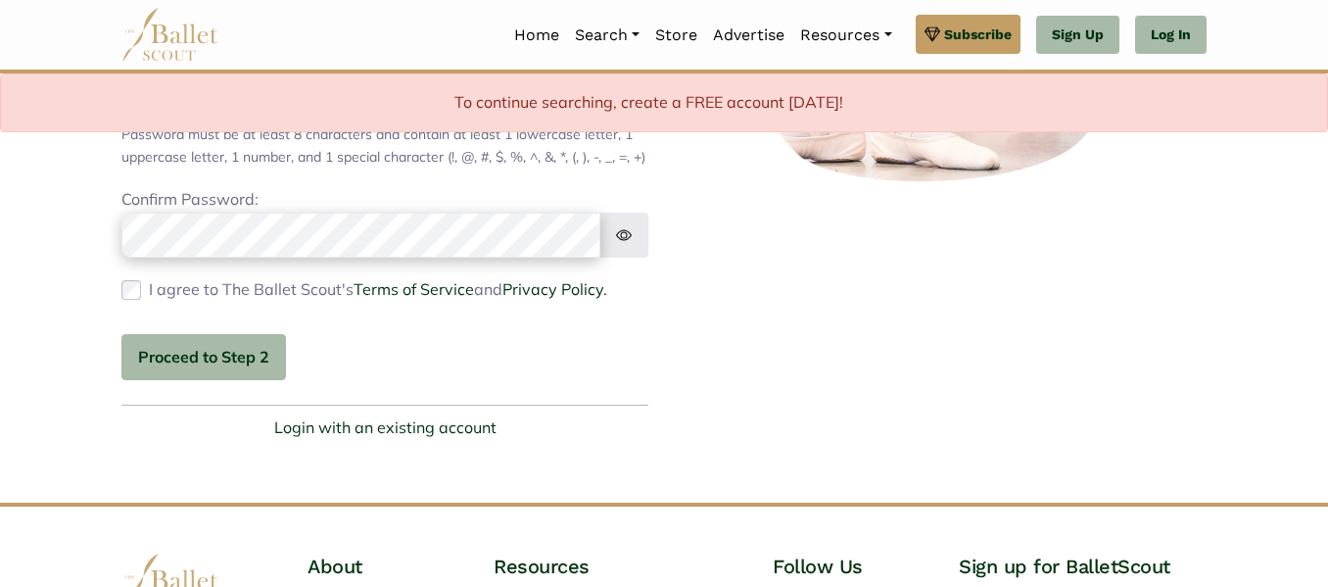
scroll to position [719, 0]
